Goal: Information Seeking & Learning: Check status

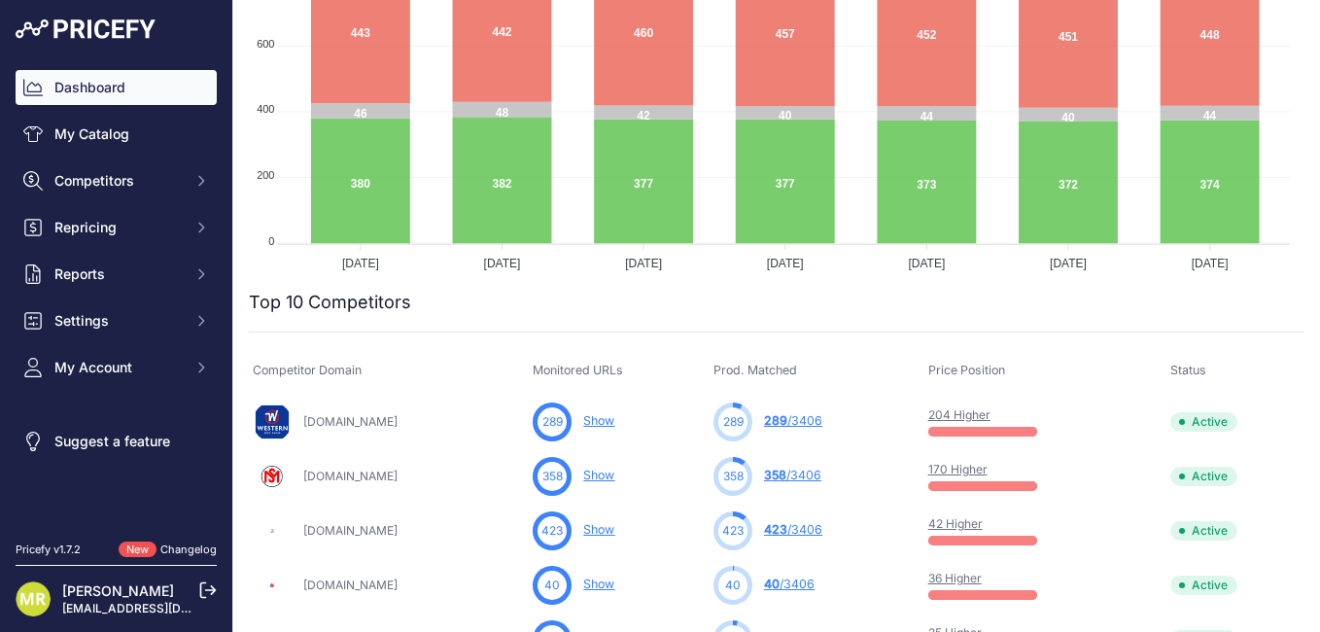
scroll to position [486, 0]
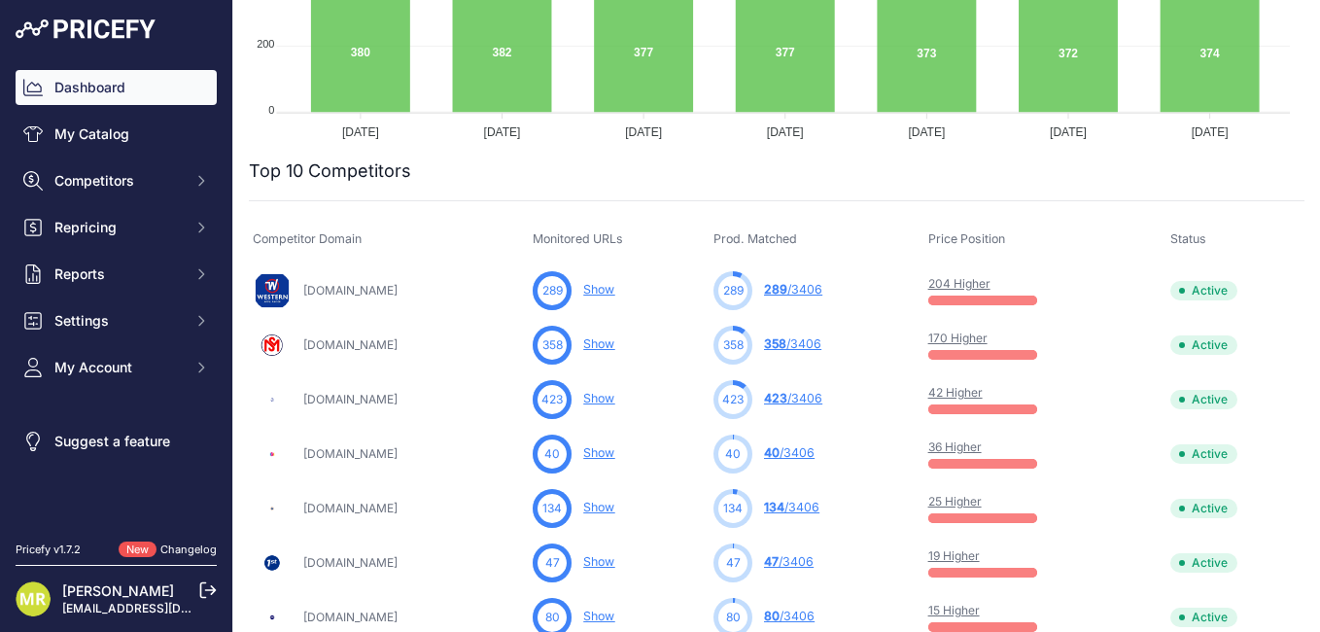
click at [970, 287] on link "204 Higher" at bounding box center [959, 283] width 62 height 15
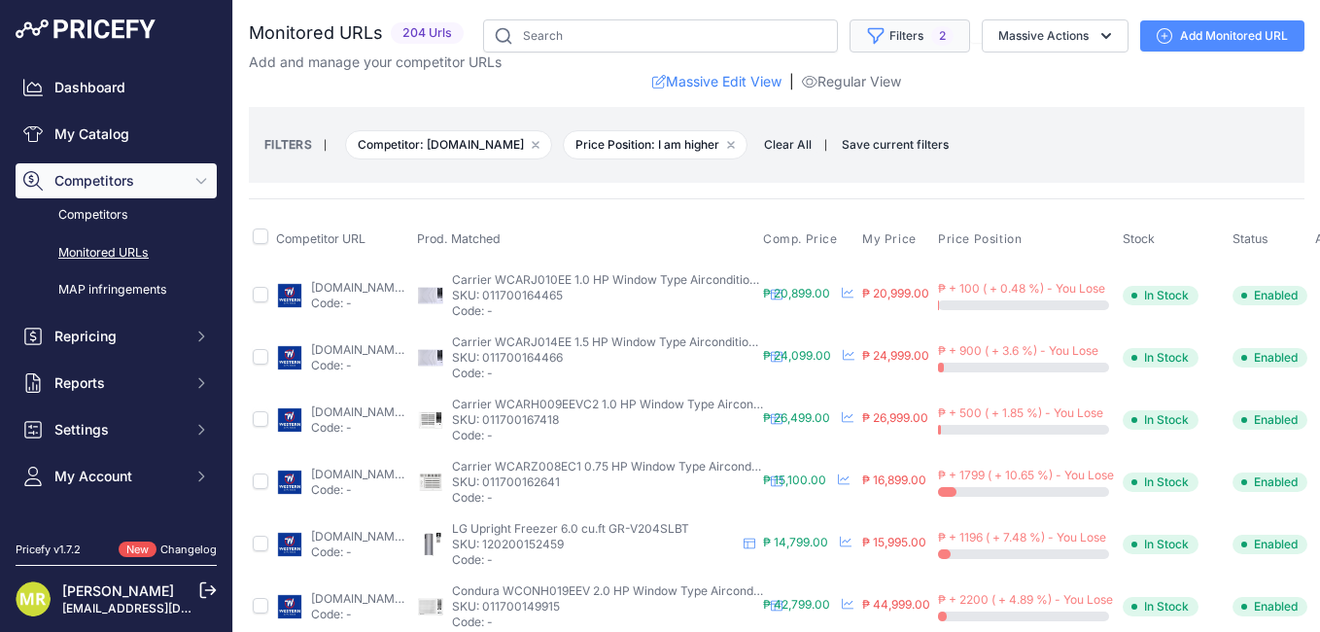
click at [909, 35] on button "Filters 2" at bounding box center [910, 35] width 121 height 33
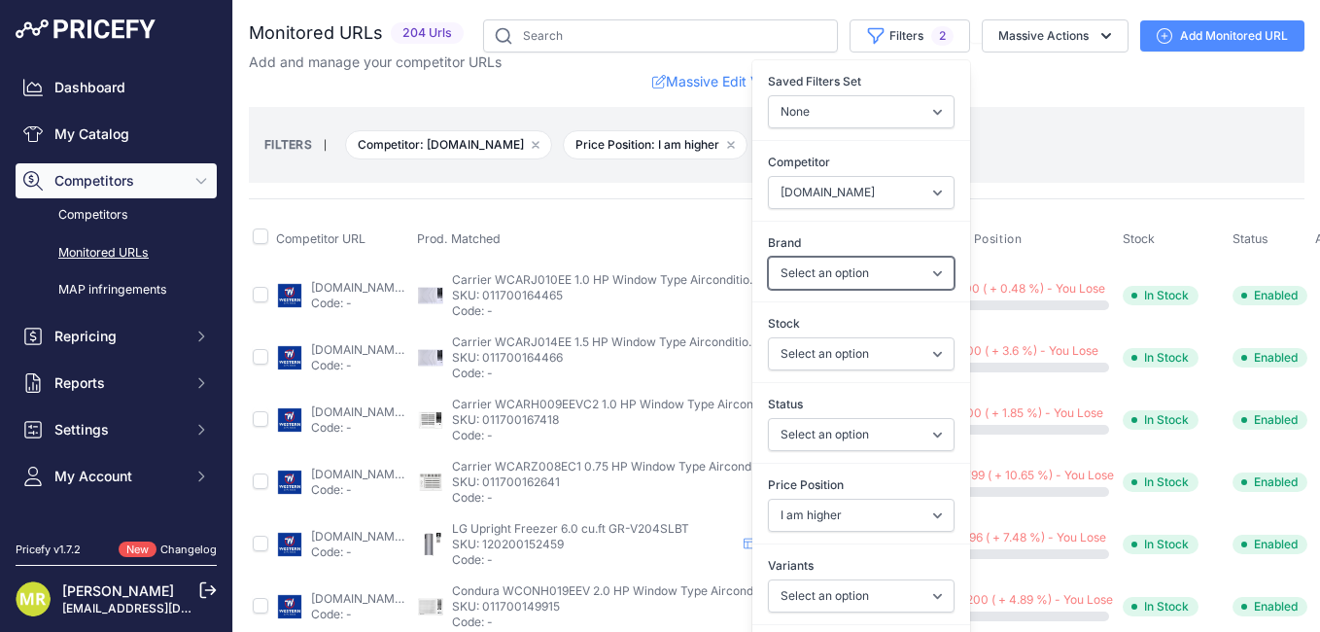
drag, startPoint x: 922, startPoint y: 272, endPoint x: 905, endPoint y: 278, distance: 17.5
click at [923, 271] on select "Select an option 3D ABS-CBN TVPlus Acer Acerpure American Heritage American Hom…" at bounding box center [861, 273] width 187 height 33
select select "LG"
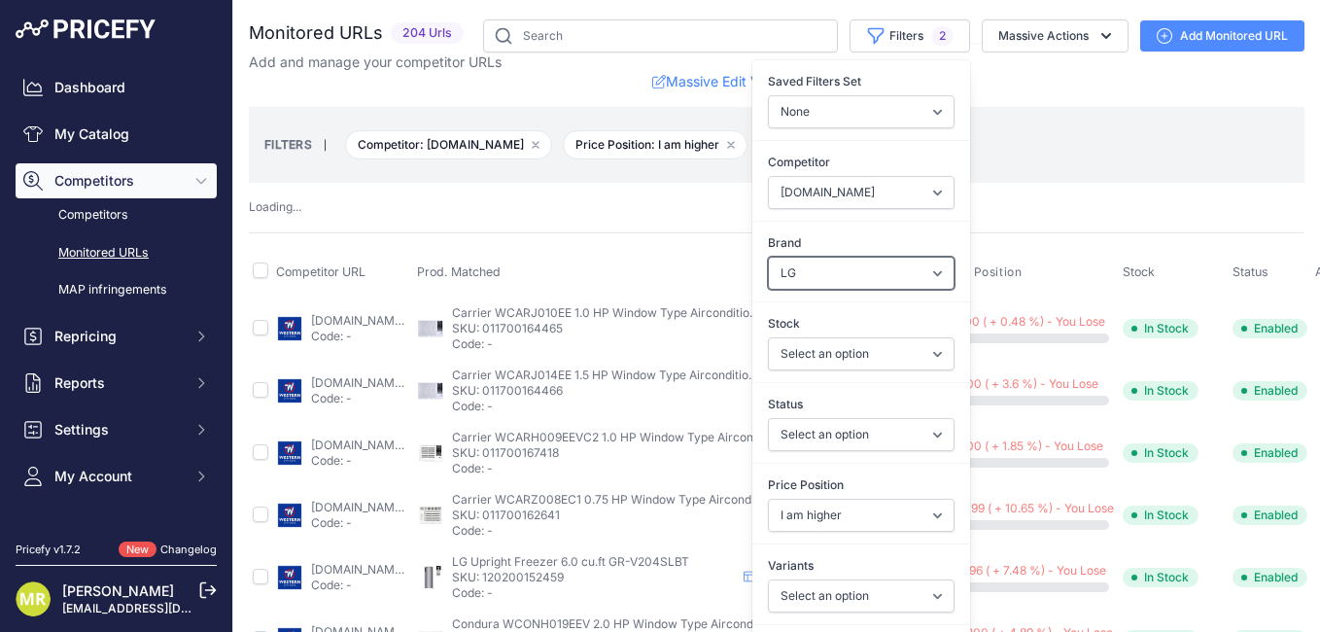
click at [828, 274] on select "Select an option 3D ABS-CBN TVPlus Acer Acerpure American Heritage American Hom…" at bounding box center [861, 273] width 187 height 33
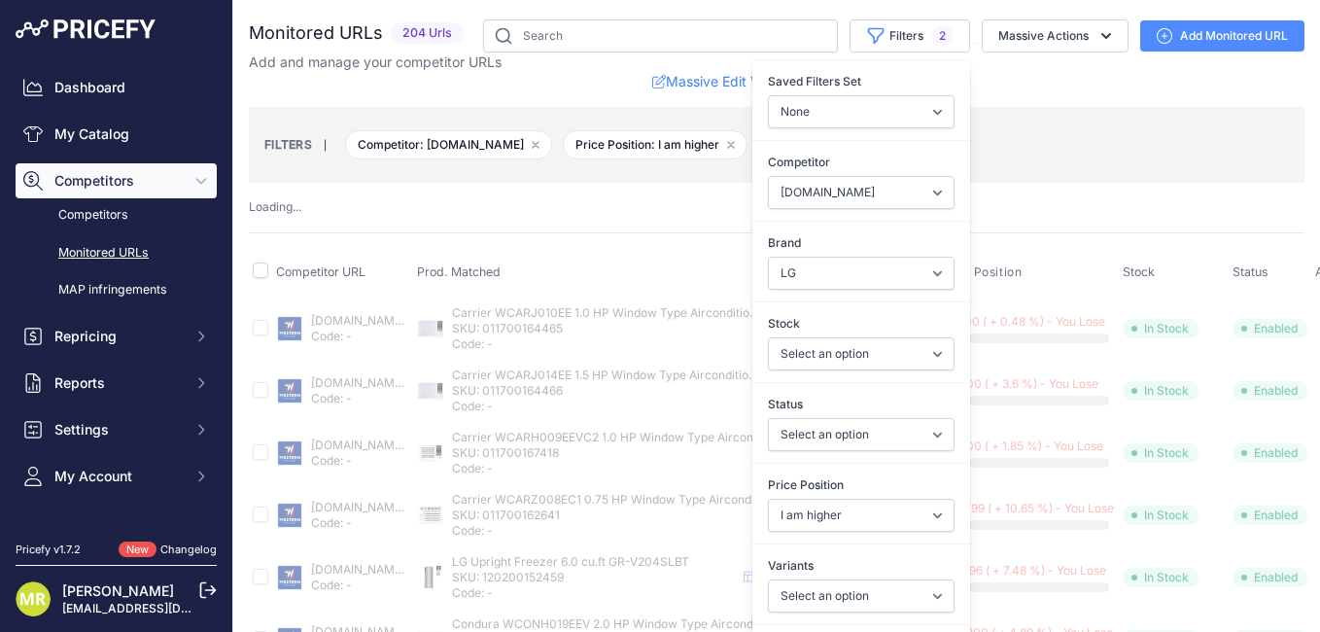
select select "501"
